Goal: Task Accomplishment & Management: Complete application form

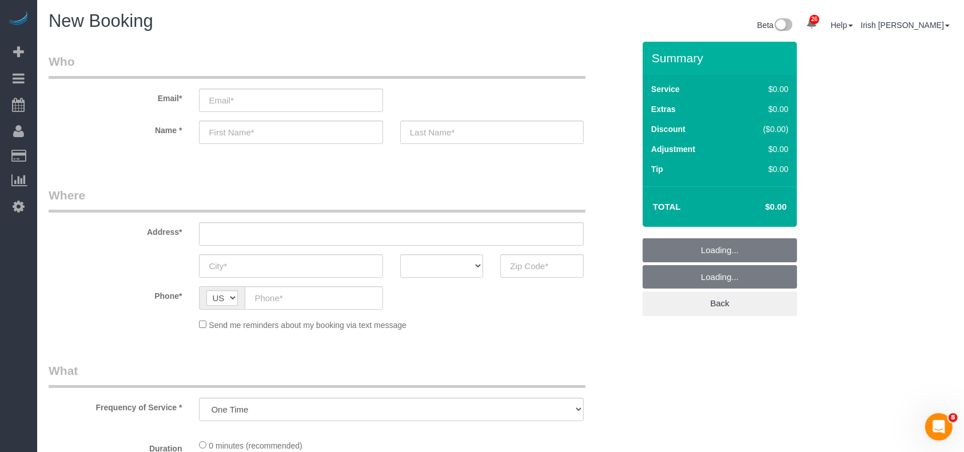
select select "object:13215"
select select "3"
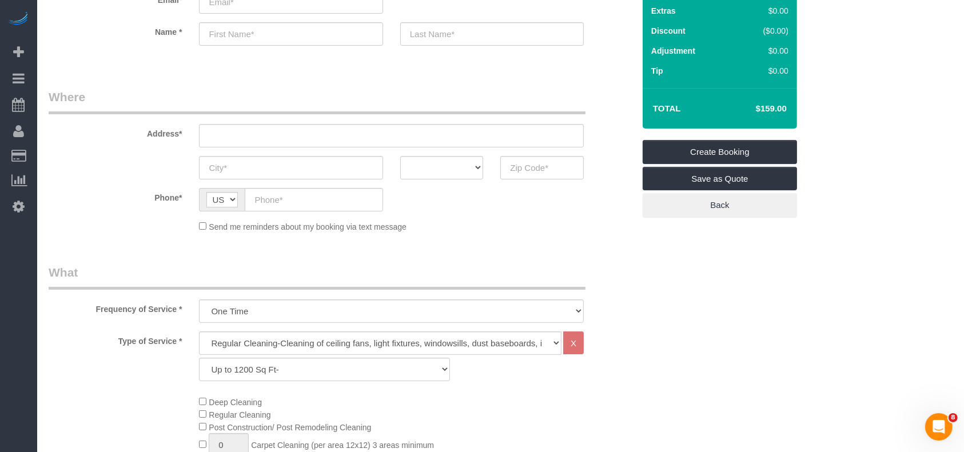
scroll to position [152, 0]
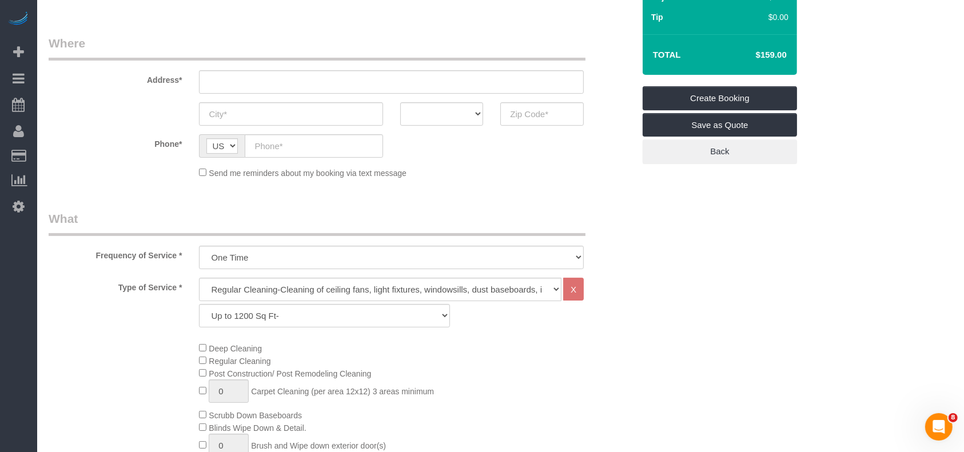
drag, startPoint x: 71, startPoint y: 337, endPoint x: 169, endPoint y: 97, distance: 258.5
click at [71, 336] on div "Type of Service * Regular Cleaning-Cleaning of ceiling fans, light fixtures, wi…" at bounding box center [341, 417] width 585 height 279
drag, startPoint x: 327, startPoint y: 77, endPoint x: 327, endPoint y: 86, distance: 9.7
click at [327, 77] on input "text" at bounding box center [391, 81] width 385 height 23
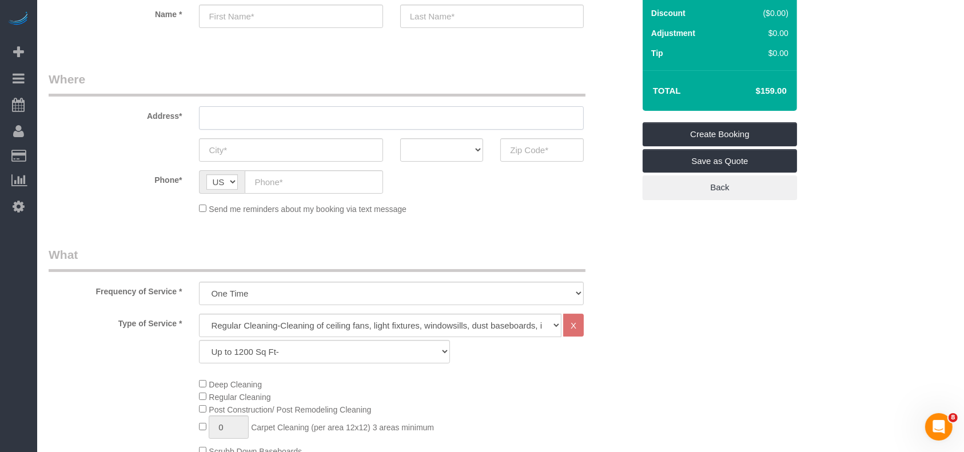
scroll to position [0, 0]
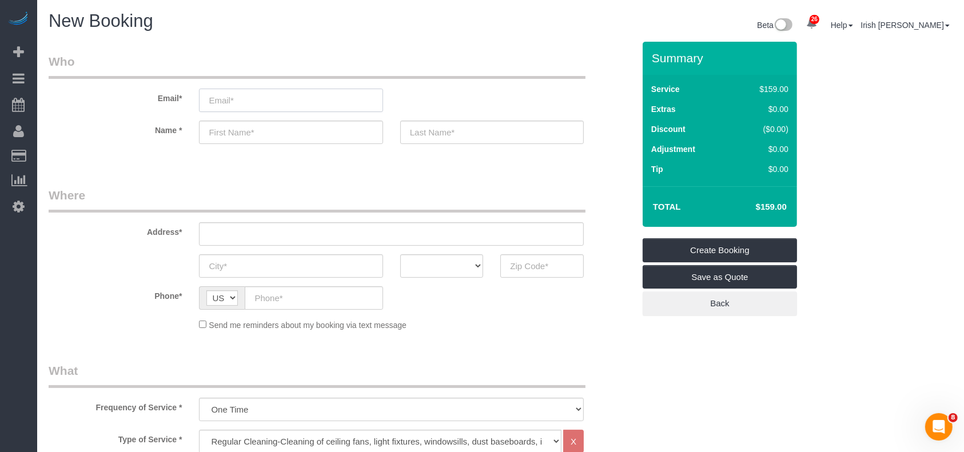
click at [244, 99] on input "email" at bounding box center [290, 100] width 183 height 23
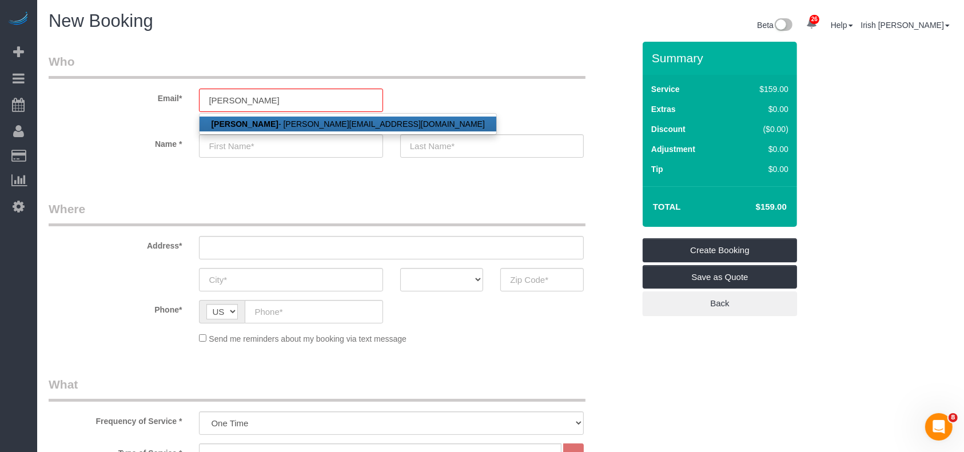
click at [255, 117] on link "[PERSON_NAME] - [PERSON_NAME][EMAIL_ADDRESS][DOMAIN_NAME]" at bounding box center [347, 124] width 296 height 15
type input "[PERSON_NAME][EMAIL_ADDRESS][DOMAIN_NAME]"
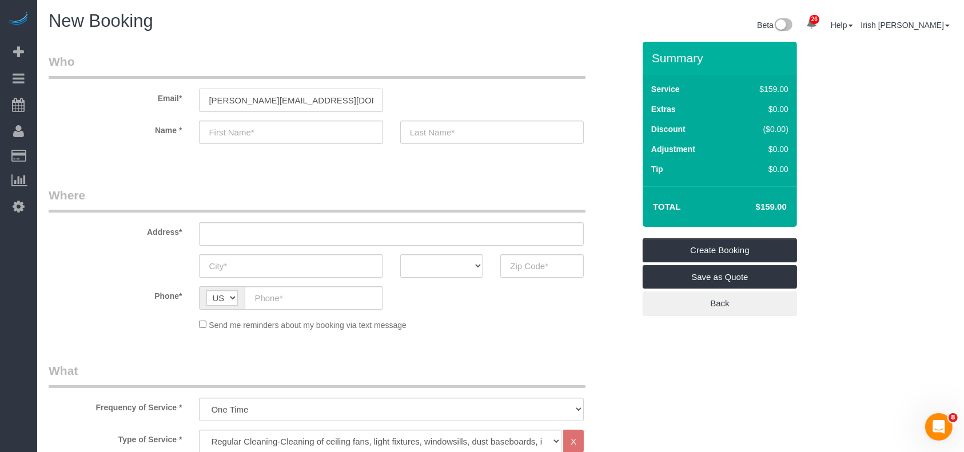
type input "[PERSON_NAME]"
type input "[PHONE_NUMBER]"
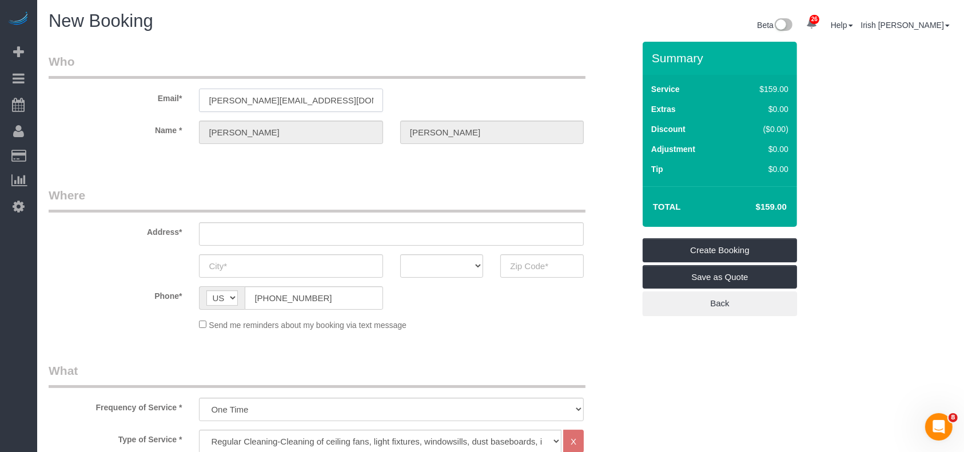
type input "[STREET_ADDRESS][PERSON_NAME]"
type input "LEAGUE CITY"
select select "[GEOGRAPHIC_DATA]"
type input "77573"
select select "string:fspay-8fe0743e-54a7-47f4-8031-f2404591facf"
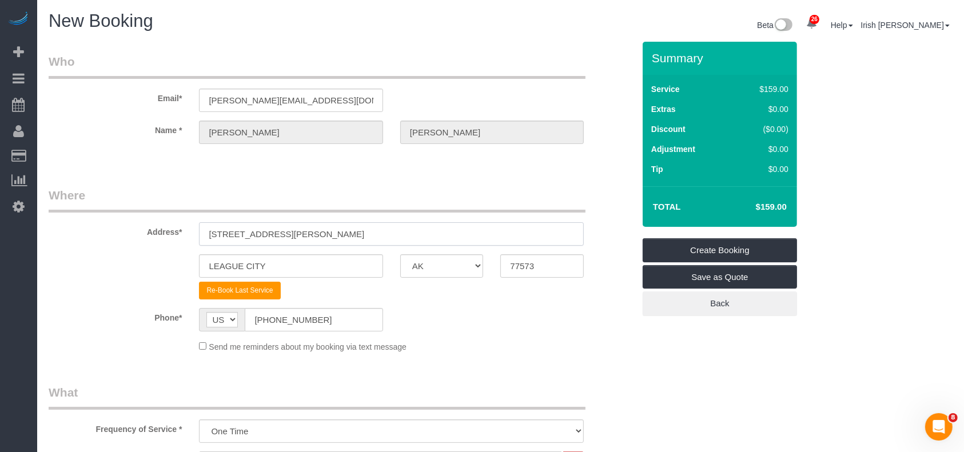
drag, startPoint x: 322, startPoint y: 235, endPoint x: 0, endPoint y: 236, distance: 321.8
paste input "[STREET_ADDRESS][PERSON_NAME]"
click at [293, 234] on input "[STREET_ADDRESS][PERSON_NAME]" at bounding box center [391, 233] width 385 height 23
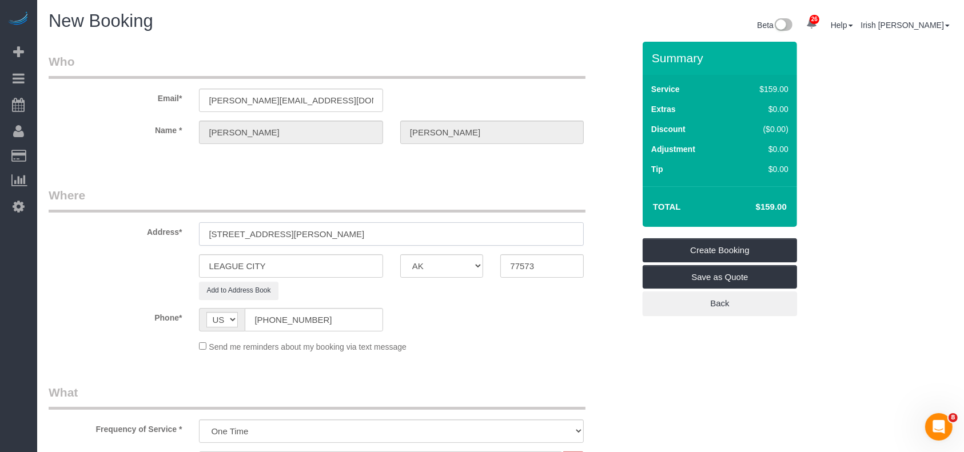
type input "[STREET_ADDRESS][PERSON_NAME]"
drag, startPoint x: 284, startPoint y: 273, endPoint x: 190, endPoint y: 244, distance: 98.0
click at [93, 268] on div "LEAGUE CITY AK AL AR AZ CA CO CT DC DE [GEOGRAPHIC_DATA] [GEOGRAPHIC_DATA] HI I…" at bounding box center [341, 265] width 602 height 23
paste input "ANGLETON"
type input "ANGLETON"
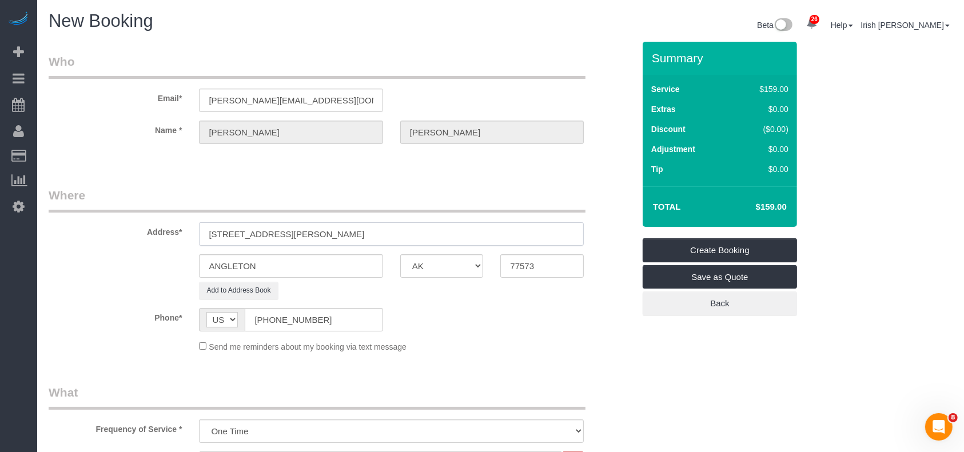
click at [356, 234] on input "[STREET_ADDRESS][PERSON_NAME]" at bounding box center [391, 233] width 385 height 23
drag, startPoint x: 537, startPoint y: 269, endPoint x: 416, endPoint y: 265, distance: 121.8
click at [442, 272] on div "ANGLETON AK AL AR AZ CA CO CT DC DE [GEOGRAPHIC_DATA] [GEOGRAPHIC_DATA] HI IA I…" at bounding box center [341, 265] width 602 height 23
paste input "15"
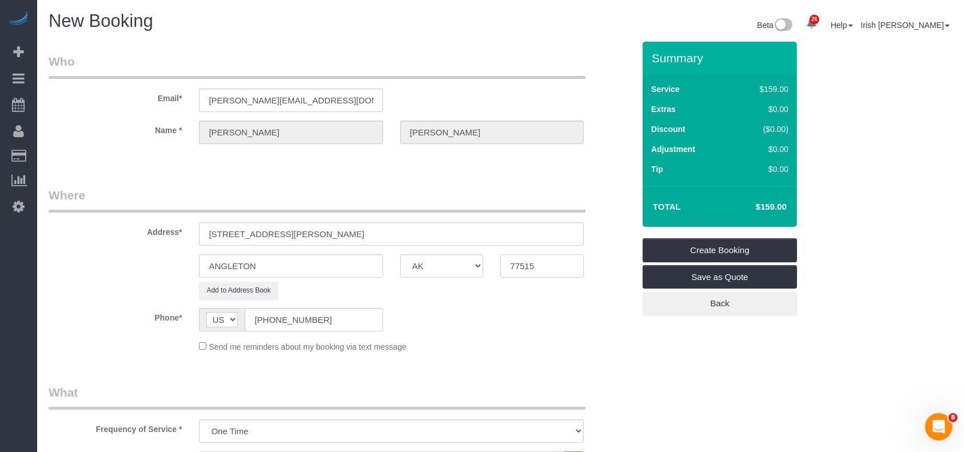
type input "77515"
drag, startPoint x: 376, startPoint y: 228, endPoint x: 276, endPoint y: 230, distance: 99.5
click at [276, 230] on input "[STREET_ADDRESS][PERSON_NAME]" at bounding box center [391, 233] width 385 height 23
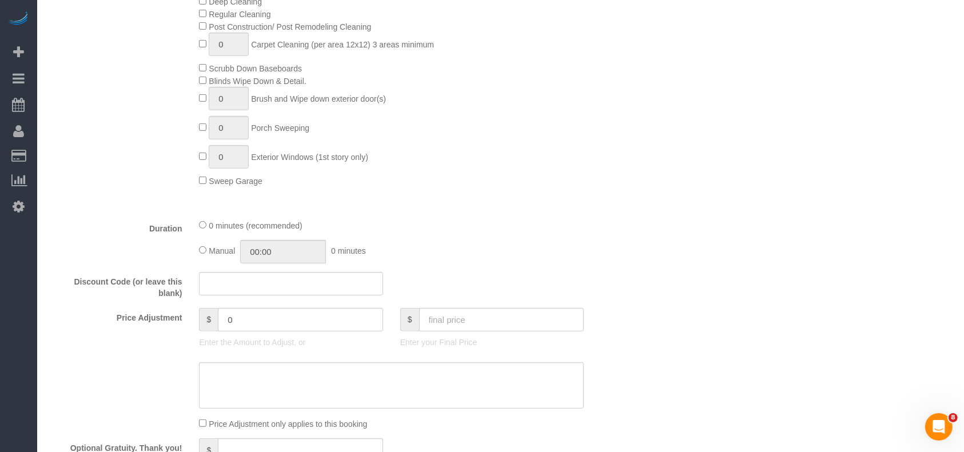
scroll to position [533, 0]
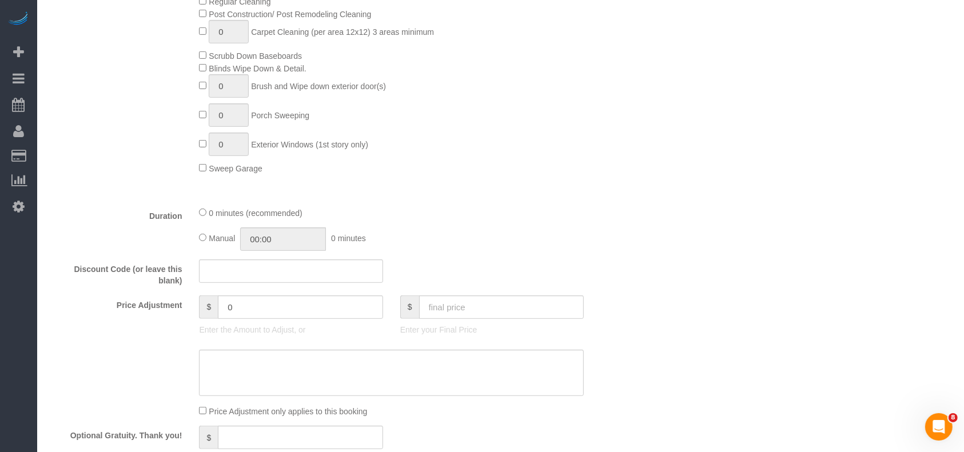
type input "[STREET_ADDRESS][PERSON_NAME]"
click at [468, 312] on input "text" at bounding box center [501, 307] width 165 height 23
paste input "77515"
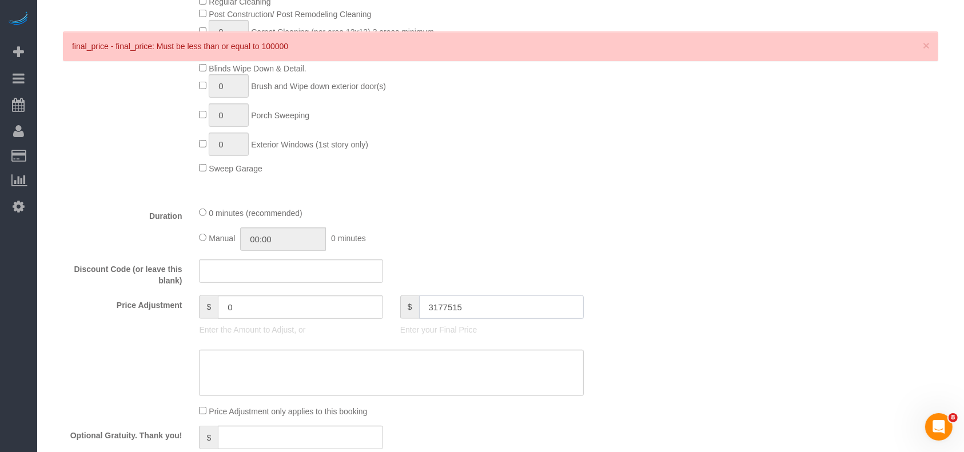
drag, startPoint x: 439, startPoint y: 310, endPoint x: 454, endPoint y: 307, distance: 15.8
click at [454, 307] on input "3177515" at bounding box center [501, 307] width 165 height 23
type input "315"
click at [334, 374] on textarea at bounding box center [391, 373] width 385 height 47
type input "156"
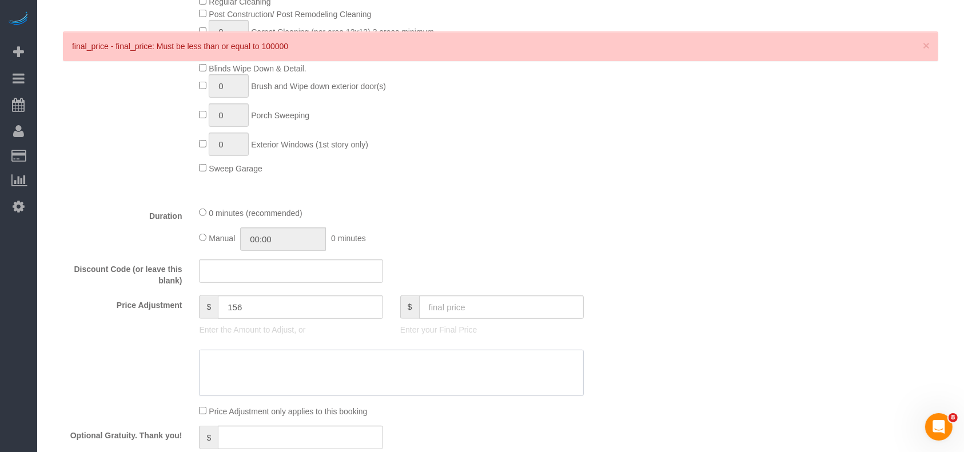
click at [279, 354] on textarea at bounding box center [391, 373] width 385 height 47
paste textarea "$175"
paste textarea "$35 travel fee"
click at [206, 390] on textarea at bounding box center [391, 373] width 385 height 47
click at [329, 381] on textarea at bounding box center [391, 373] width 385 height 47
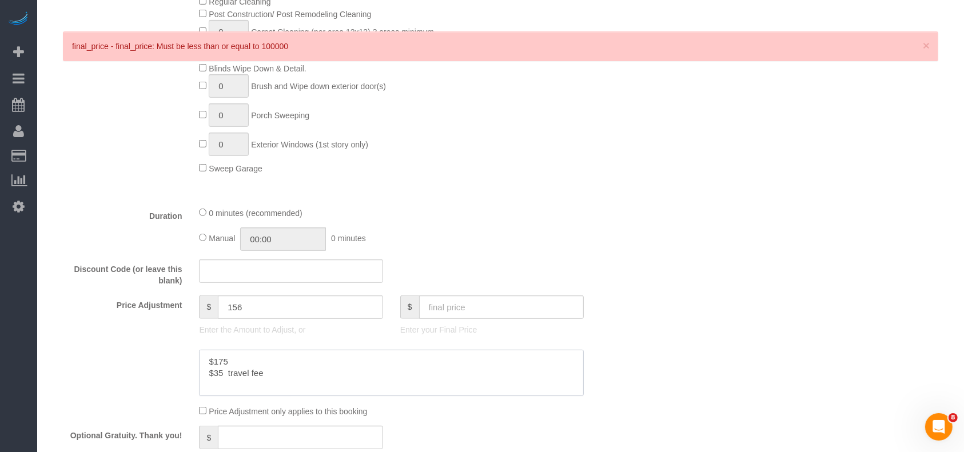
paste textarea "$105"
click at [311, 368] on textarea at bounding box center [391, 373] width 385 height 47
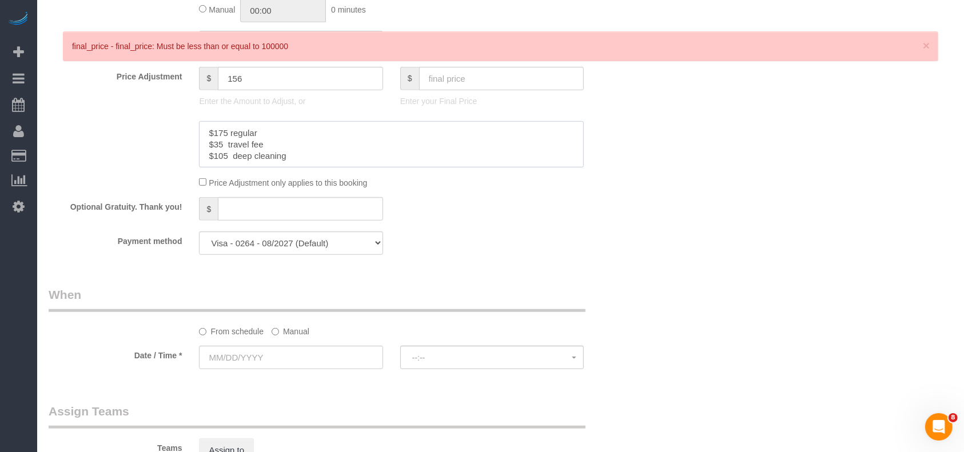
type textarea "$175 regular $35 travel fee $105 deep cleaning"
drag, startPoint x: 328, startPoint y: 248, endPoint x: 316, endPoint y: 254, distance: 12.8
click at [326, 248] on select "Visa - 8825 - 10/2027 Visa - 8825 - 10/2027 Visa - 0264 - 08/2027 (Default) Add…" at bounding box center [290, 243] width 183 height 23
select select "string:check"
click at [199, 234] on select "Visa - 8825 - 10/2027 Visa - 8825 - 10/2027 Visa - 0264 - 08/2027 (Default) Add…" at bounding box center [290, 243] width 183 height 23
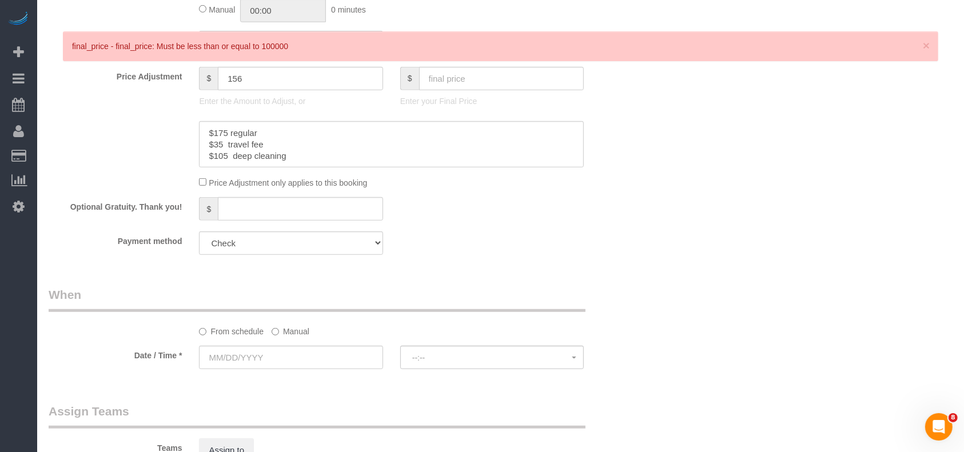
click at [282, 337] on label "Manual" at bounding box center [291, 329] width 38 height 15
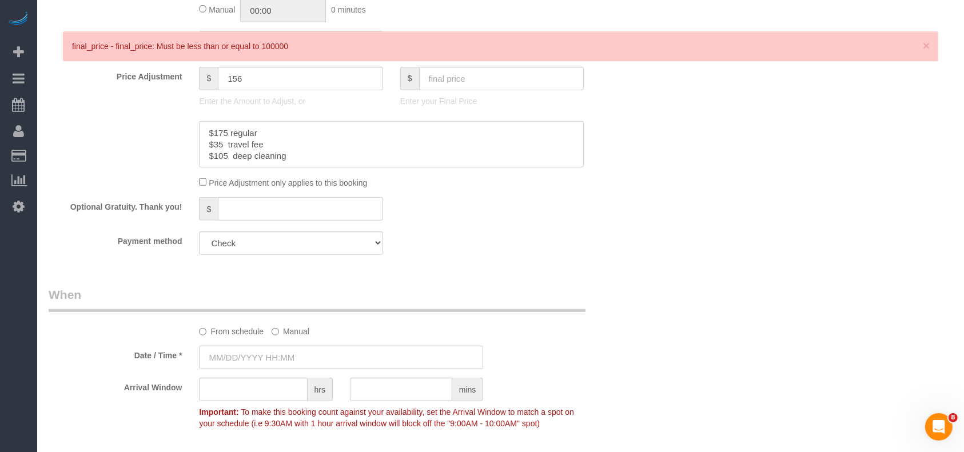
click at [264, 363] on input "text" at bounding box center [341, 357] width 284 height 23
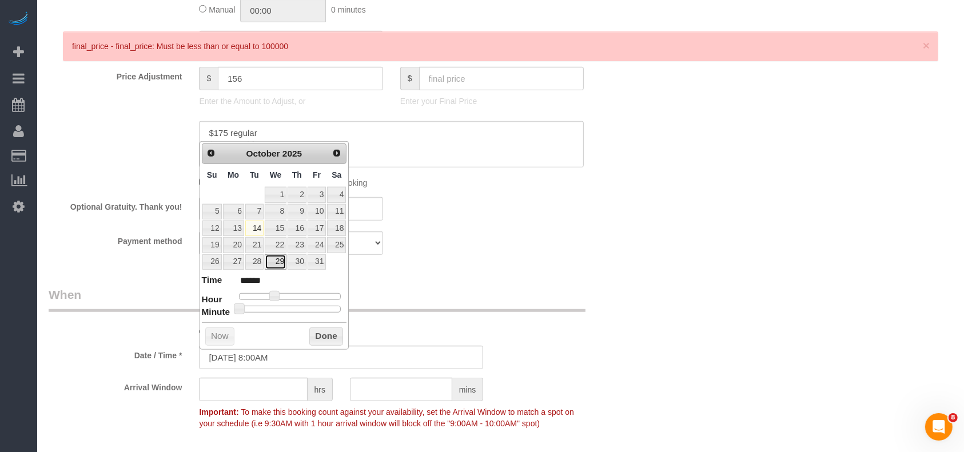
click at [278, 258] on link "29" at bounding box center [276, 261] width 22 height 15
type input "[DATE] 8:00AM"
drag, startPoint x: 318, startPoint y: 342, endPoint x: 329, endPoint y: 325, distance: 19.5
click at [320, 344] on button "Done" at bounding box center [326, 337] width 34 height 18
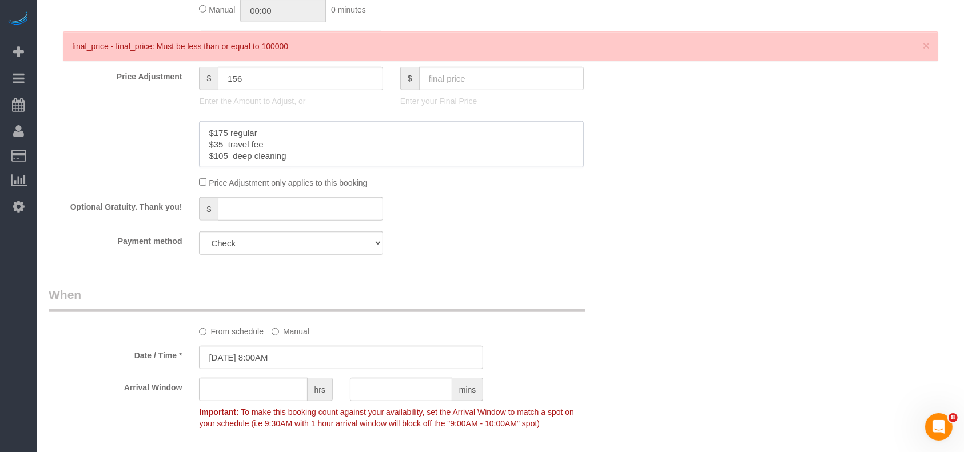
drag, startPoint x: 306, startPoint y: 159, endPoint x: 133, endPoint y: 118, distance: 178.6
click at [133, 118] on sui-booking-price-adjustment "Price Adjustment $ 156 Enter the Amount to Adjust, or $ Enter your Final Price …" at bounding box center [341, 128] width 585 height 122
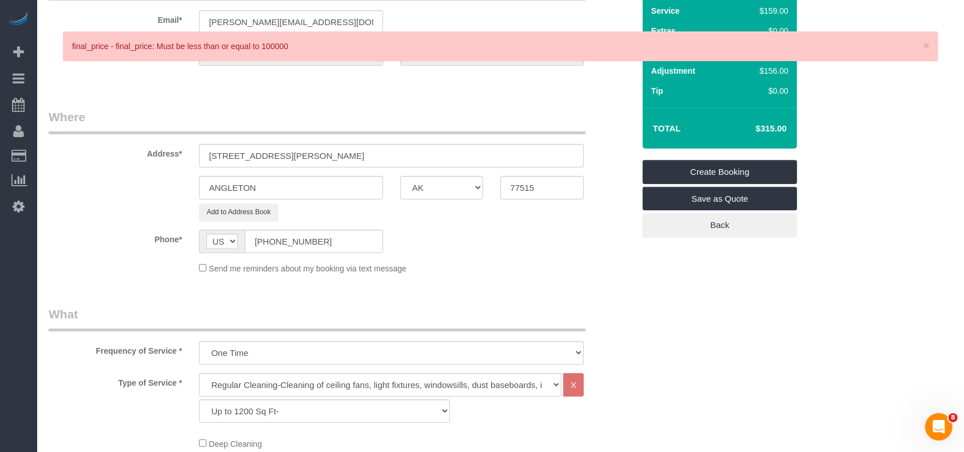
scroll to position [0, 0]
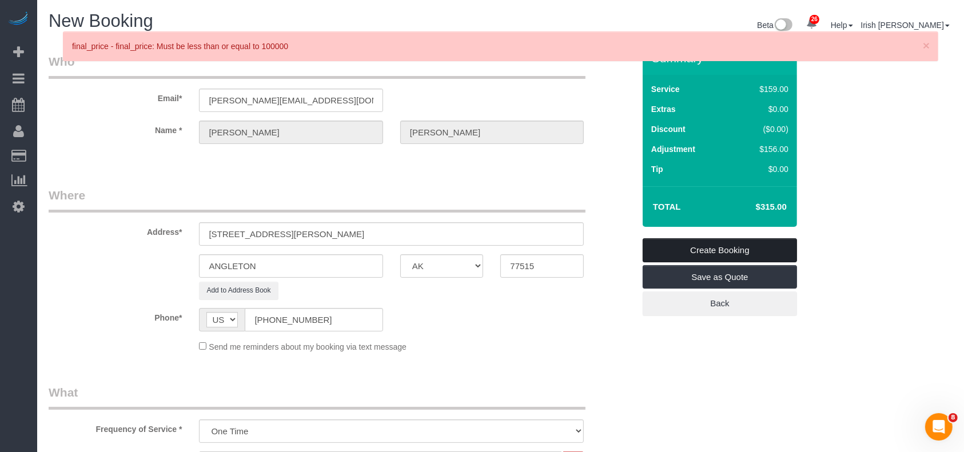
click at [675, 248] on link "Create Booking" at bounding box center [719, 250] width 154 height 24
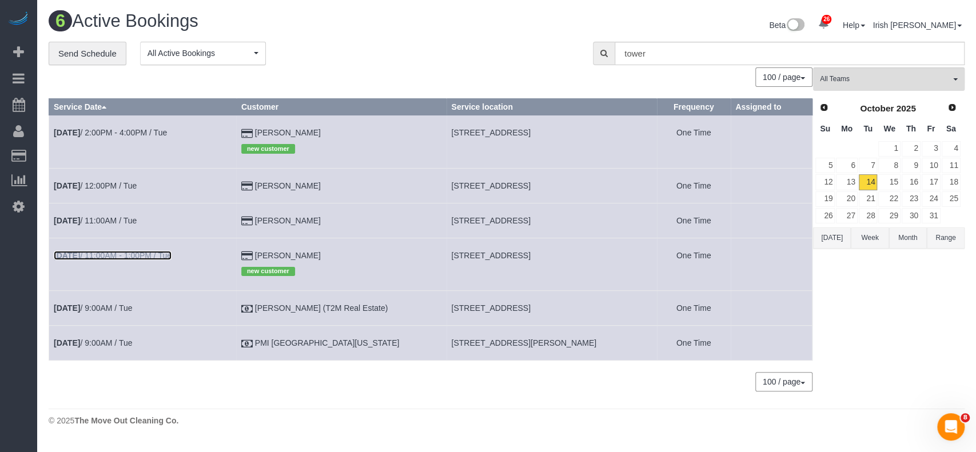
click at [154, 253] on link "[DATE] 11:00AM - 1:00PM / Tue" at bounding box center [113, 255] width 118 height 9
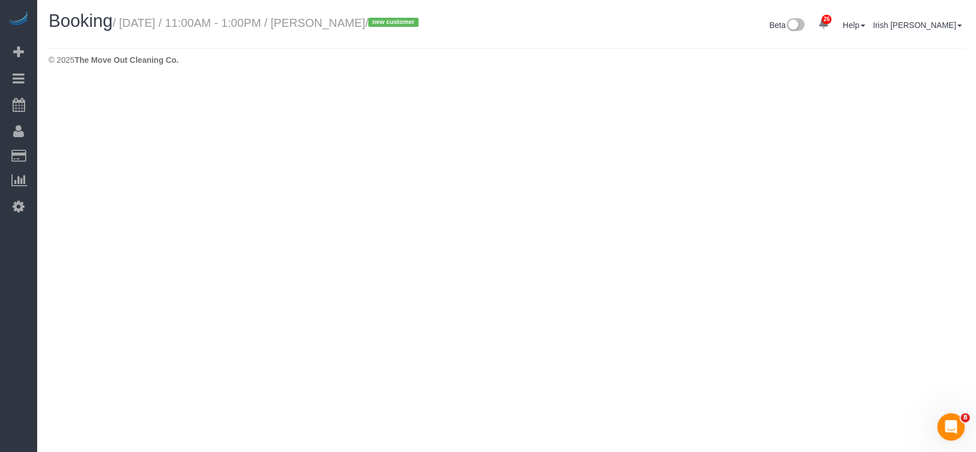
select select "[GEOGRAPHIC_DATA]"
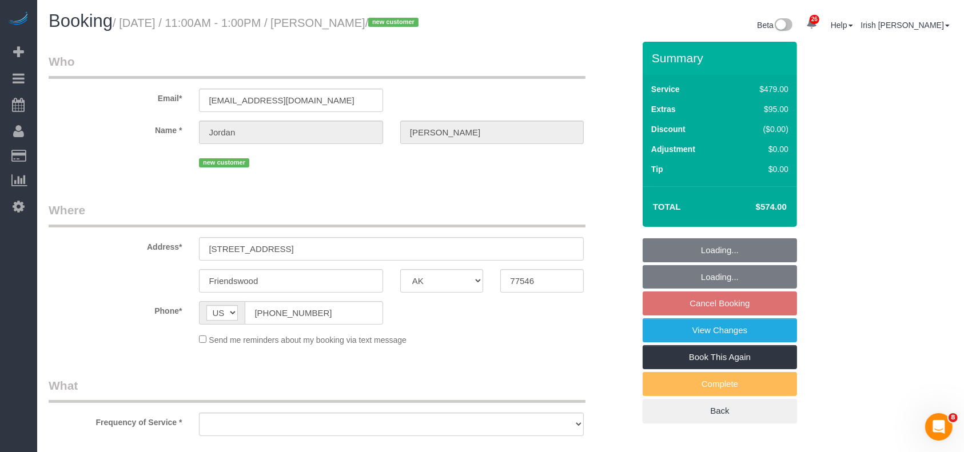
select select "string:fspay-81d4f3f7-34cd-4cd2-83ca-770a82f6be05"
select select "object:13748"
select select "3"
select select "object:13824"
drag, startPoint x: 265, startPoint y: 311, endPoint x: 174, endPoint y: 302, distance: 91.3
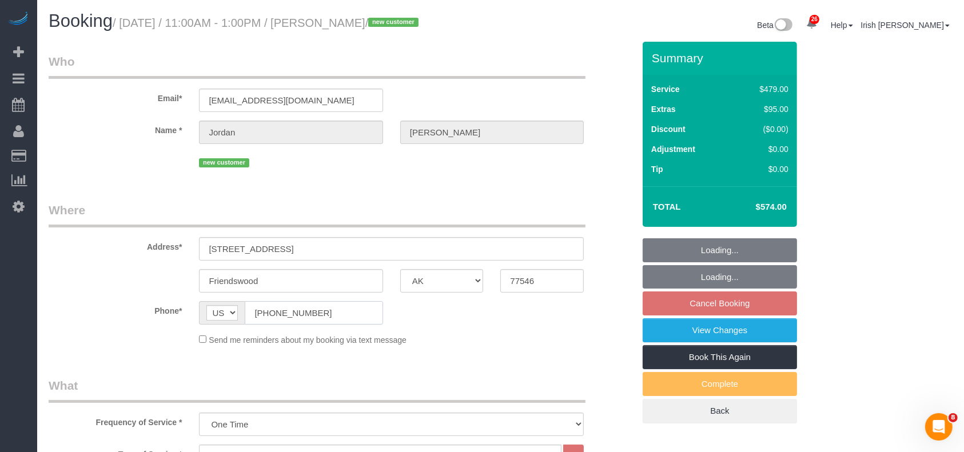
click at [174, 302] on div "Phone* AF AL DZ AD AO AI AQ AG AR AM AW AU AT AZ BS BH BD BB BY BE BZ BJ BM BT …" at bounding box center [341, 312] width 602 height 23
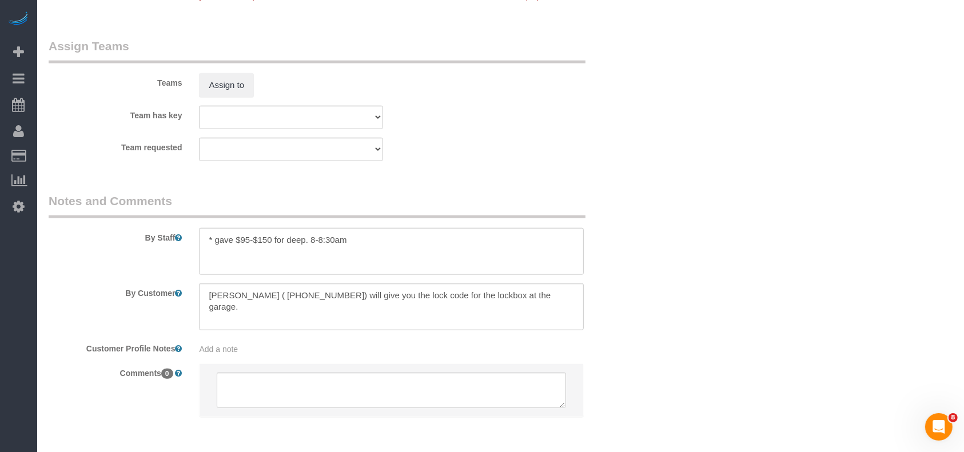
scroll to position [1246, 0]
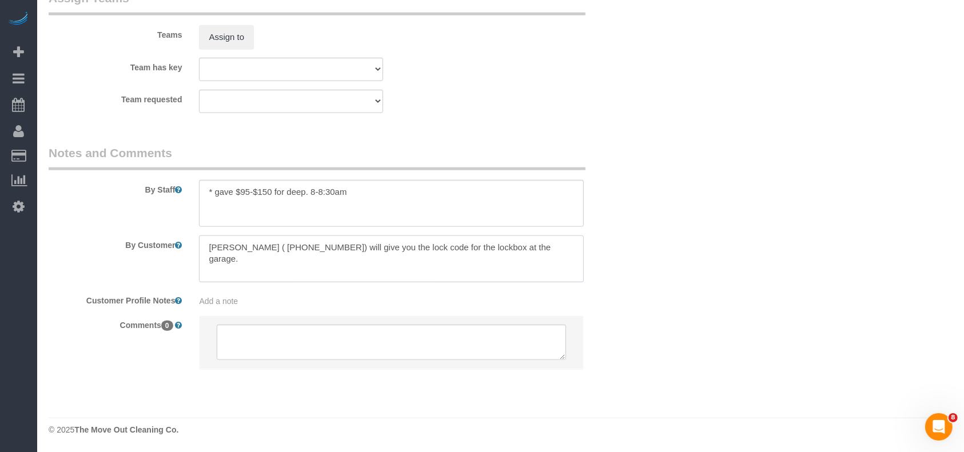
drag, startPoint x: 288, startPoint y: 249, endPoint x: 345, endPoint y: 245, distance: 57.3
click at [345, 245] on textarea at bounding box center [391, 259] width 385 height 47
